Goal: Transaction & Acquisition: Book appointment/travel/reservation

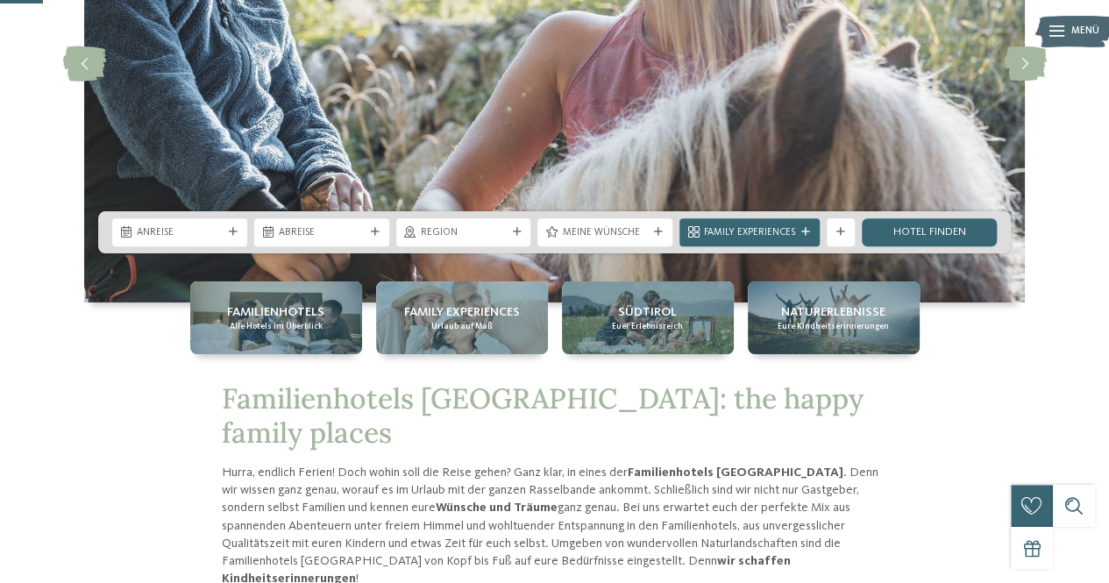
scroll to position [246, 0]
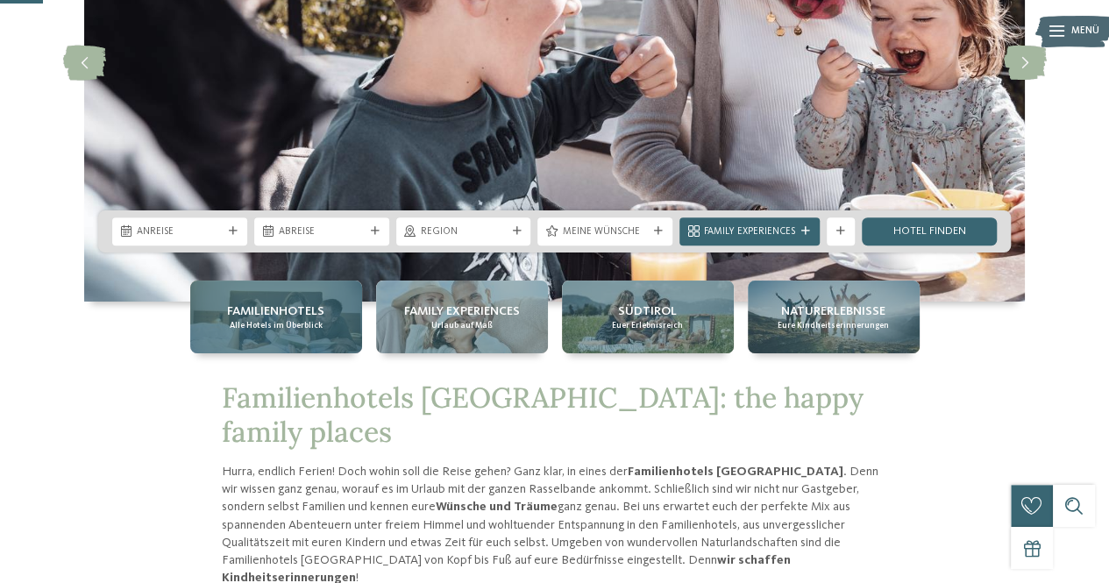
click at [284, 318] on span "Familienhotels" at bounding box center [275, 312] width 97 height 18
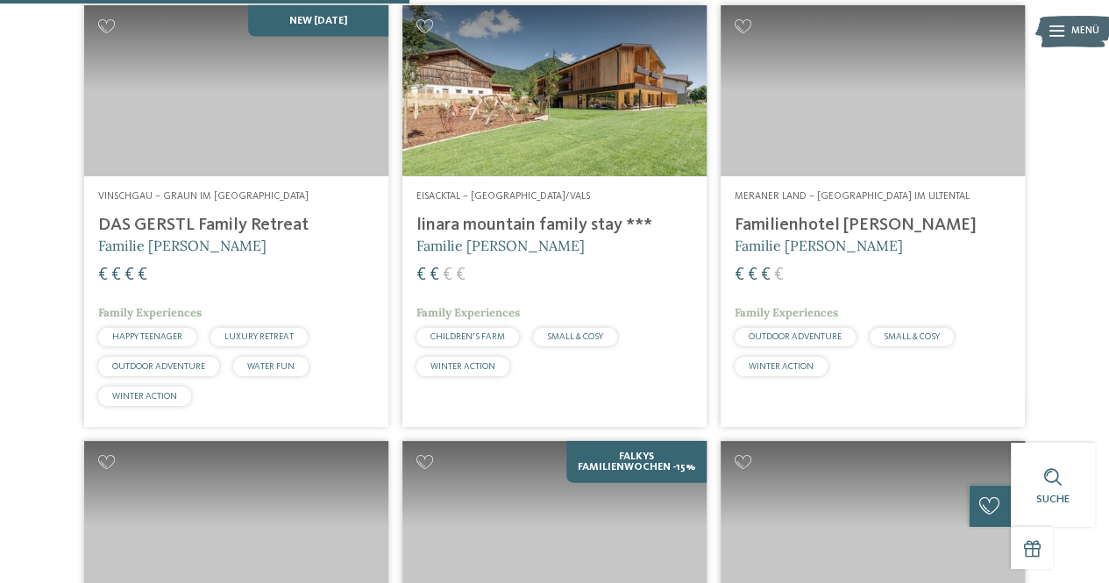
scroll to position [1734, 0]
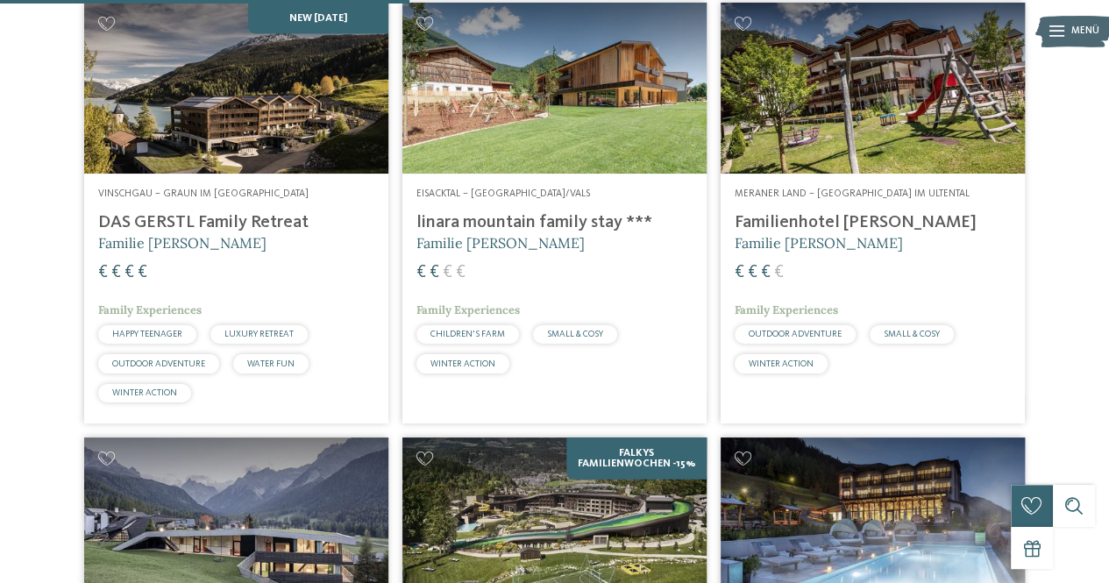
click at [240, 159] on img at bounding box center [236, 88] width 304 height 171
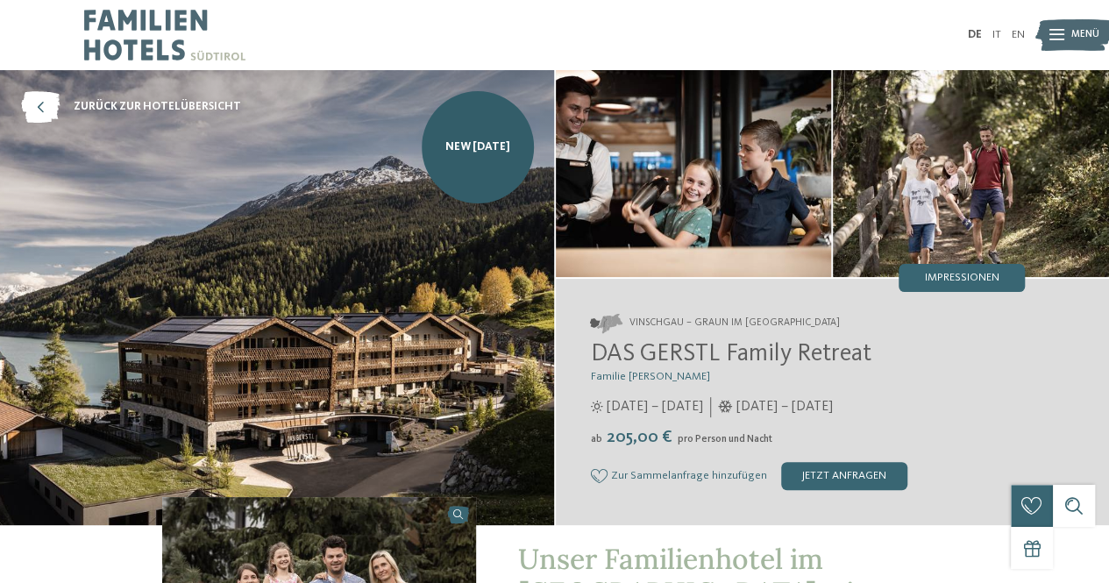
click at [386, 301] on img at bounding box center [277, 297] width 554 height 455
click at [954, 278] on span "Impressionen" at bounding box center [962, 278] width 75 height 11
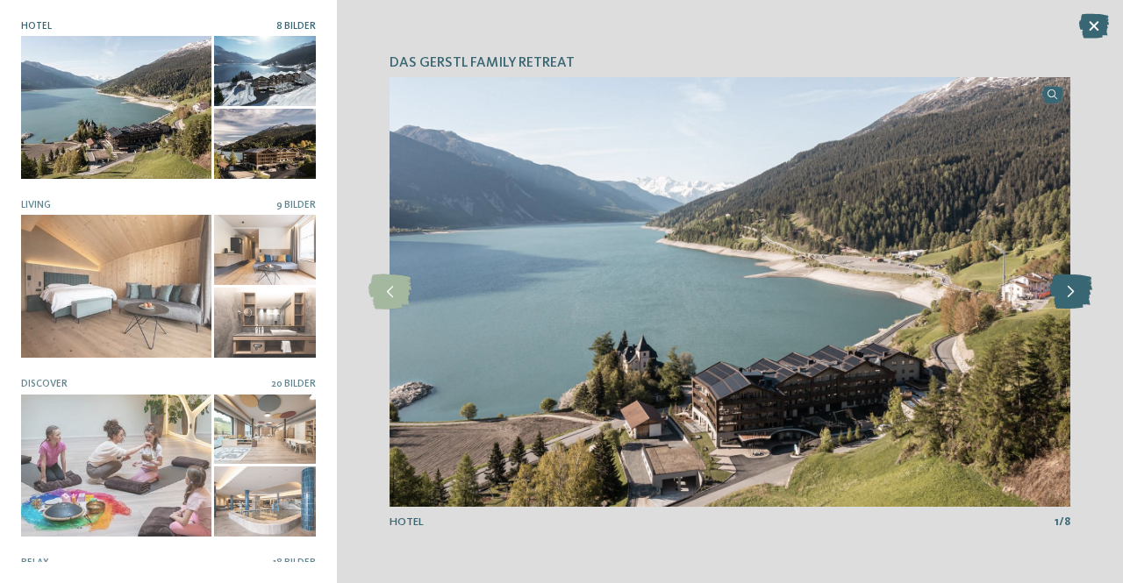
click at [1062, 294] on icon at bounding box center [1070, 292] width 43 height 35
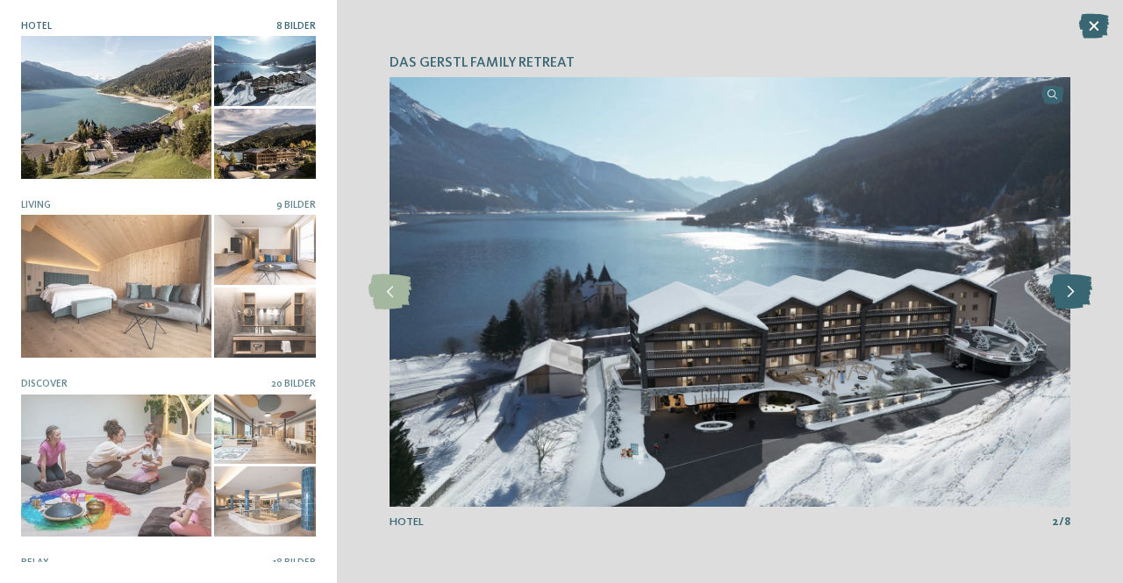
click at [1062, 294] on icon at bounding box center [1070, 292] width 43 height 35
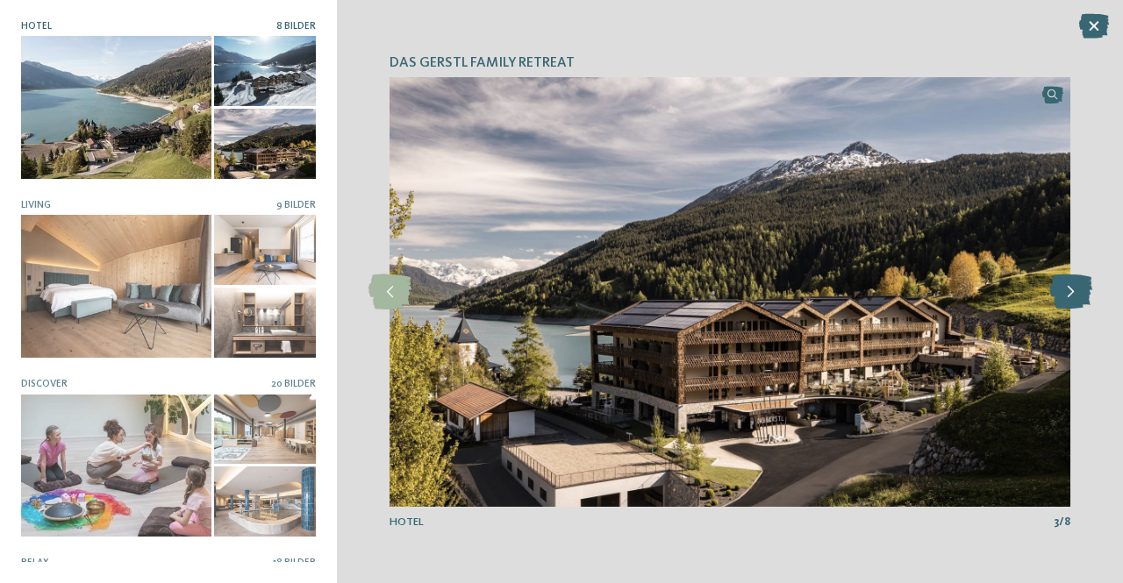
click at [1062, 294] on icon at bounding box center [1070, 292] width 43 height 35
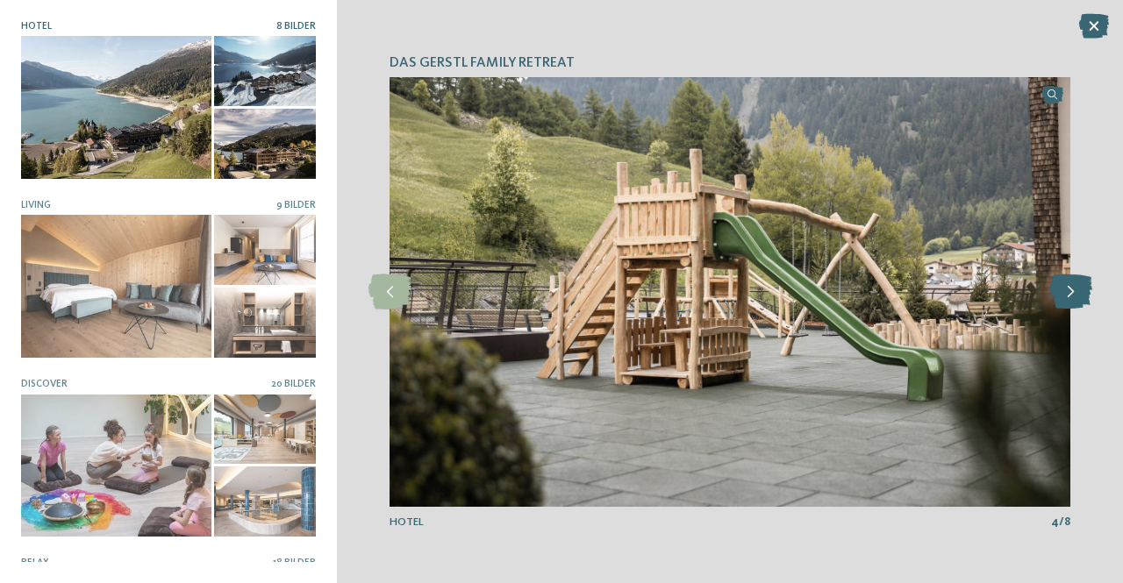
click at [1062, 294] on icon at bounding box center [1070, 292] width 43 height 35
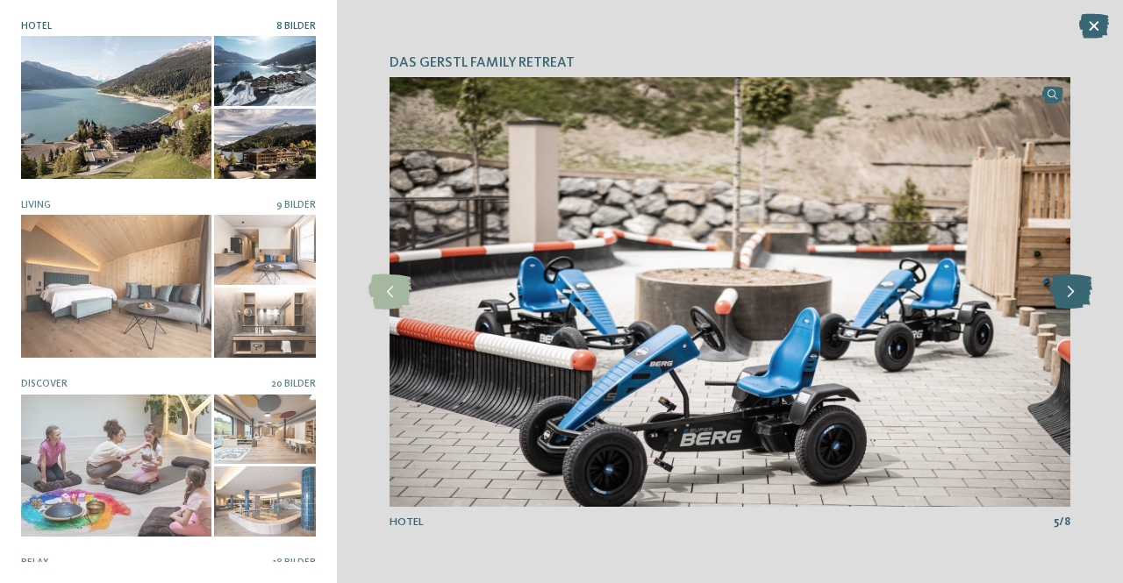
click at [1062, 294] on icon at bounding box center [1070, 292] width 43 height 35
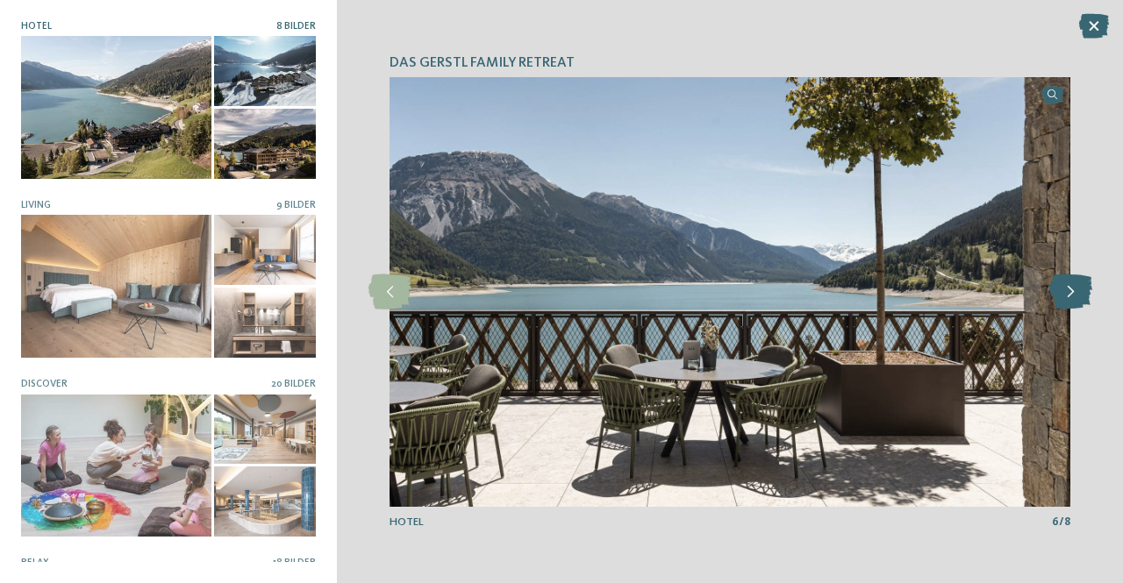
click at [1062, 294] on icon at bounding box center [1070, 292] width 43 height 35
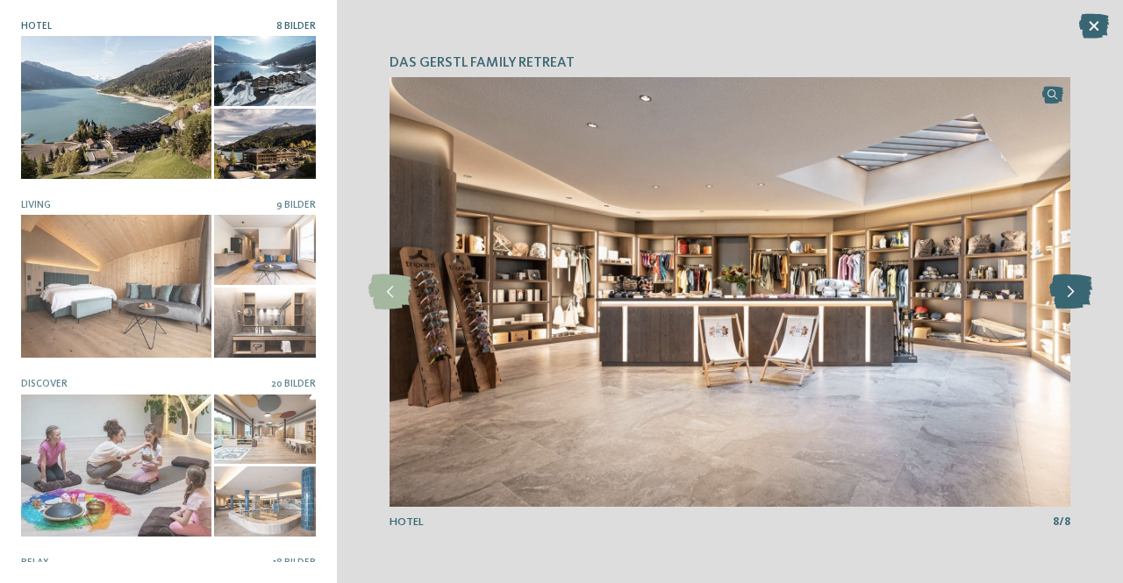
click at [1062, 294] on icon at bounding box center [1070, 292] width 43 height 35
